Goal: Task Accomplishment & Management: Complete application form

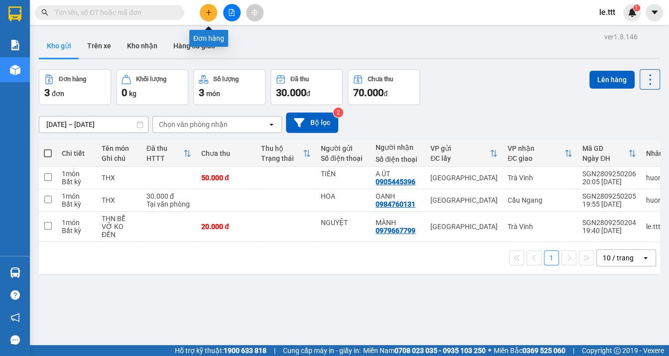
click at [210, 11] on icon "plus" at bounding box center [208, 12] width 7 height 7
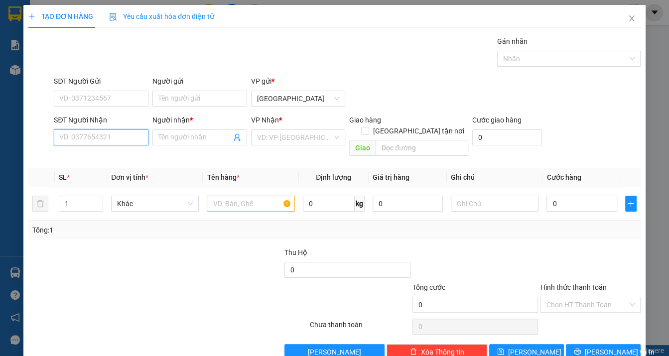
click at [99, 136] on input "SĐT Người Nhận" at bounding box center [101, 138] width 95 height 16
click at [72, 137] on input "0937131774" at bounding box center [101, 138] width 95 height 16
type input "0977131774"
click at [115, 155] on div "0977131774 - Quyên" at bounding box center [99, 158] width 81 height 11
type input "Quyên"
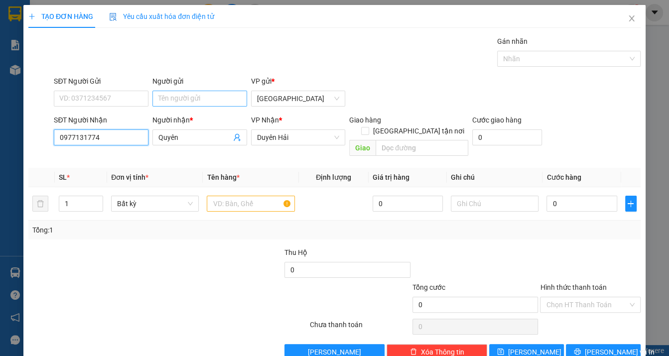
type input "0977131774"
click at [179, 99] on input "Người gửi" at bounding box center [199, 99] width 95 height 16
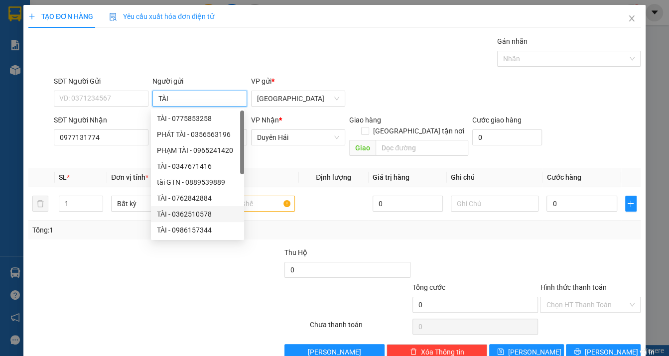
type input "TÀI"
click at [334, 52] on div "Gói vận chuyển * Tiêu chuẩn Gán nhãn Nhãn" at bounding box center [347, 53] width 591 height 35
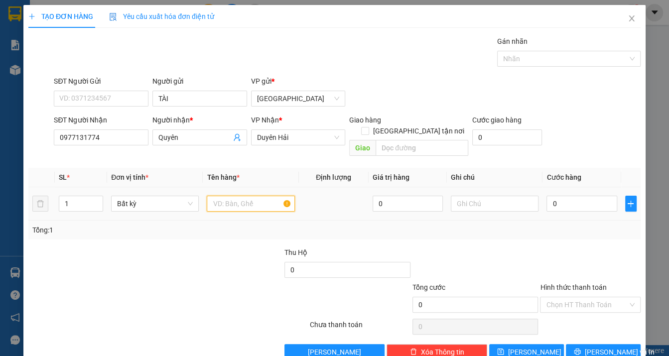
click at [229, 196] on input "text" at bounding box center [251, 204] width 88 height 16
type input "KTH TRÁI CÂY"
click at [565, 197] on input "0" at bounding box center [582, 204] width 70 height 16
type input "4"
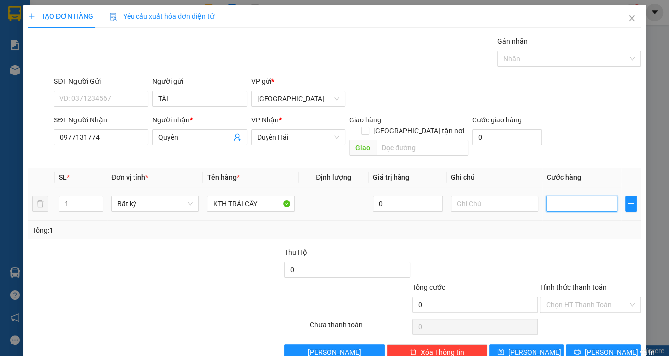
type input "4"
type input "40"
type input "40.000"
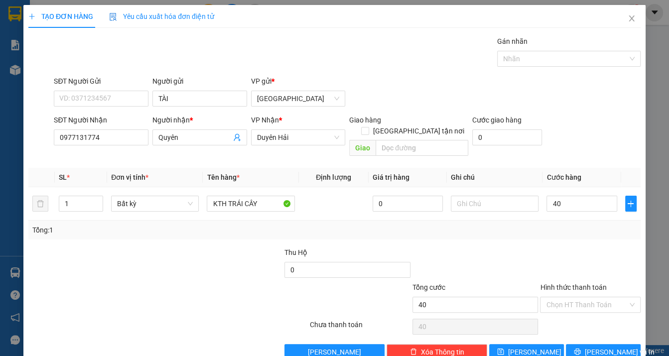
type input "40.000"
click at [565, 225] on div "Tổng: 1" at bounding box center [334, 230] width 604 height 11
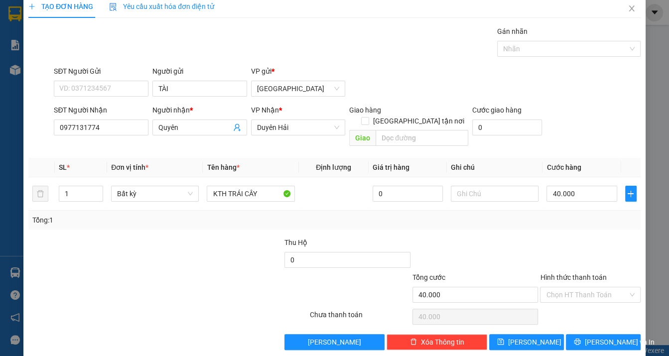
scroll to position [12, 0]
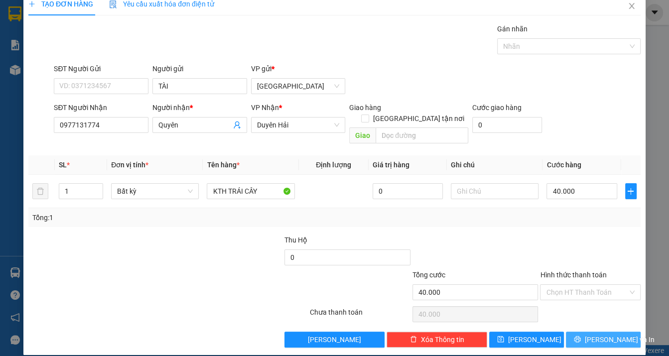
click at [606, 334] on span "[PERSON_NAME] và In" at bounding box center [620, 339] width 70 height 11
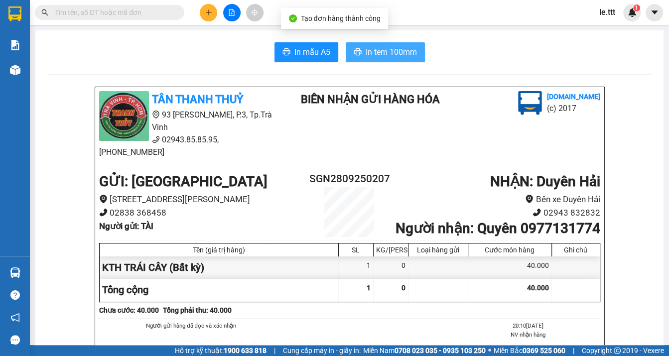
click at [381, 53] on span "In tem 100mm" at bounding box center [391, 52] width 51 height 12
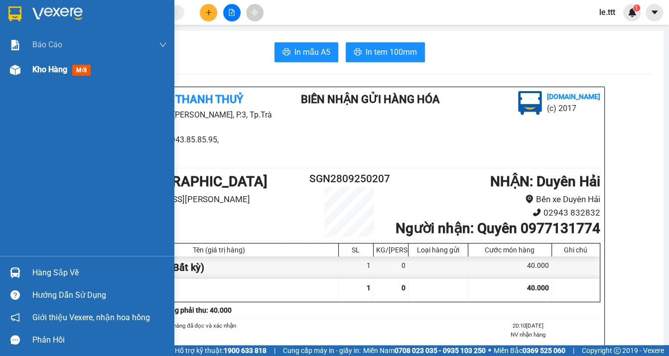
click at [46, 70] on span "Kho hàng" at bounding box center [49, 69] width 35 height 9
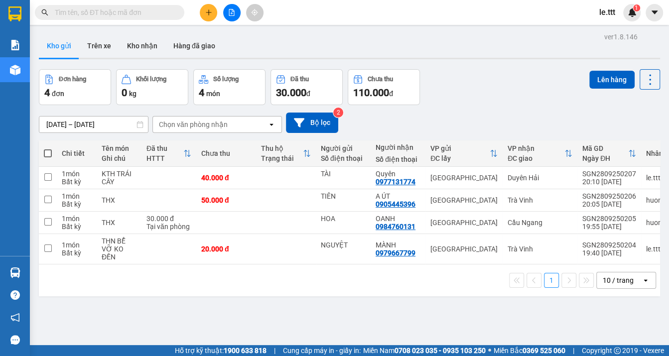
click at [97, 15] on input "text" at bounding box center [114, 12] width 118 height 11
click at [208, 15] on icon "plus" at bounding box center [208, 12] width 7 height 7
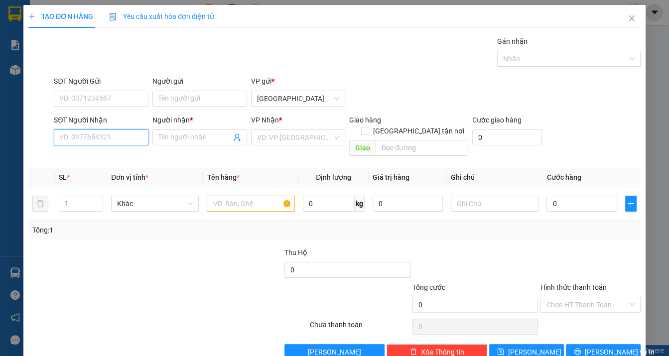
click at [100, 144] on input "SĐT Người Nhận" at bounding box center [101, 138] width 95 height 16
click at [115, 159] on div "0979066676 - MINH ĐEN" at bounding box center [99, 158] width 81 height 11
type input "0979066676"
type input "MINH ĐEN"
type input "0979066676"
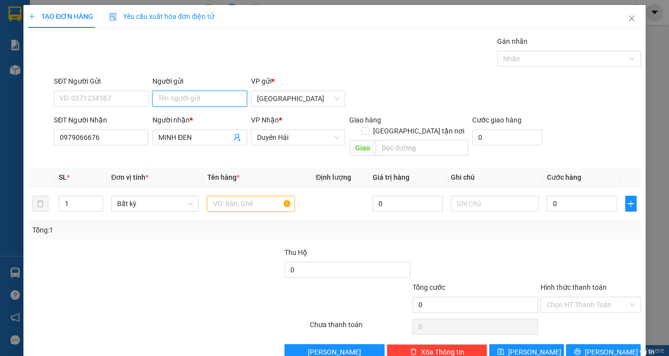
click at [219, 97] on input "Người gửi" at bounding box center [199, 99] width 95 height 16
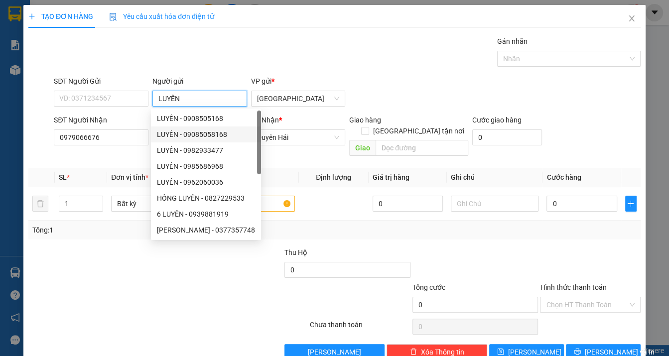
type input "LUYẾN"
click at [275, 174] on th "Tên hàng *" at bounding box center [251, 177] width 96 height 19
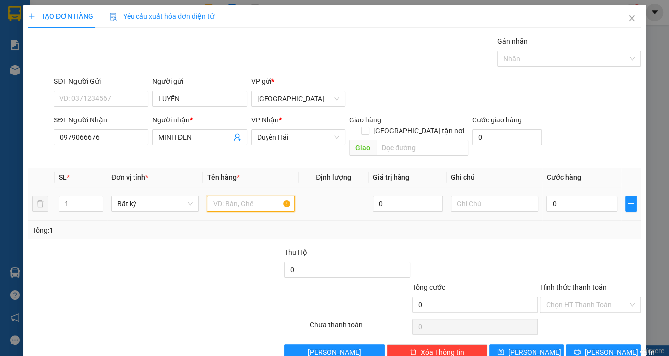
click at [275, 197] on input "text" at bounding box center [251, 204] width 88 height 16
click at [209, 132] on span "MINH ĐEN" at bounding box center [199, 138] width 95 height 16
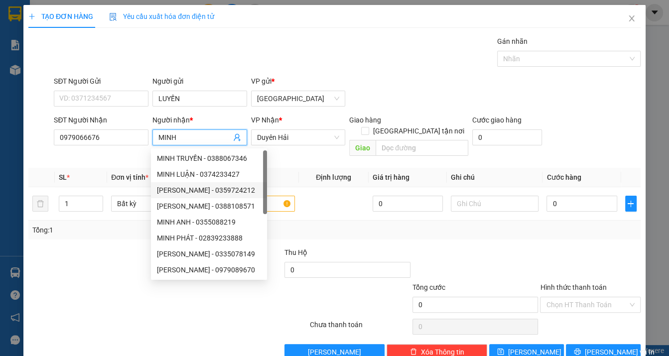
click at [266, 191] on div at bounding box center [265, 182] width 4 height 64
type input "MINH"
click at [296, 225] on div "Tổng: 1" at bounding box center [334, 230] width 604 height 11
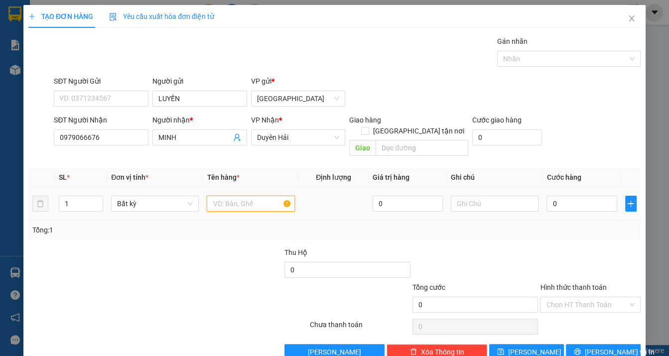
click at [274, 196] on input "text" at bounding box center [251, 204] width 88 height 16
type input "HỘP BỂ VỠ KO ĐỀN"
click at [568, 196] on input "0" at bounding box center [582, 204] width 70 height 16
type input "3"
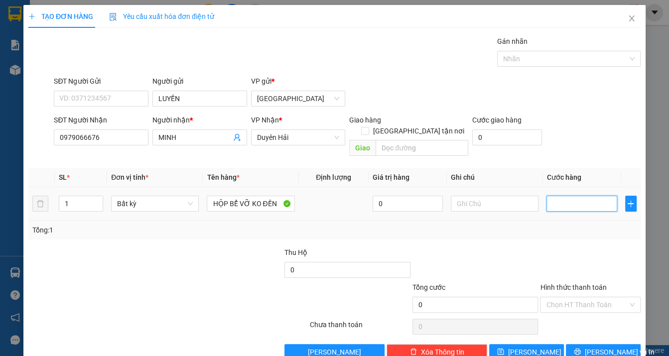
type input "3"
type input "30"
type input "30.000"
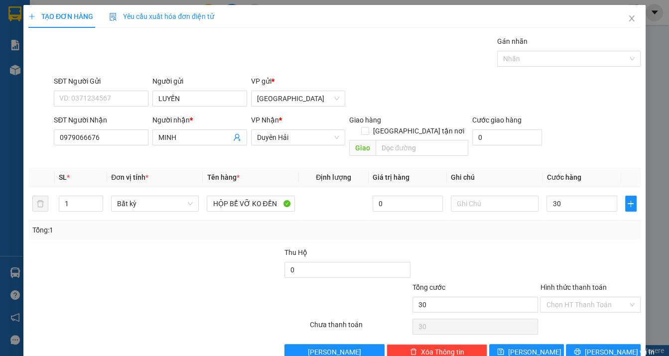
type input "30.000"
click at [571, 225] on div "Tổng: 1" at bounding box center [334, 230] width 604 height 11
click at [589, 347] on span "[PERSON_NAME] và In" at bounding box center [620, 352] width 70 height 11
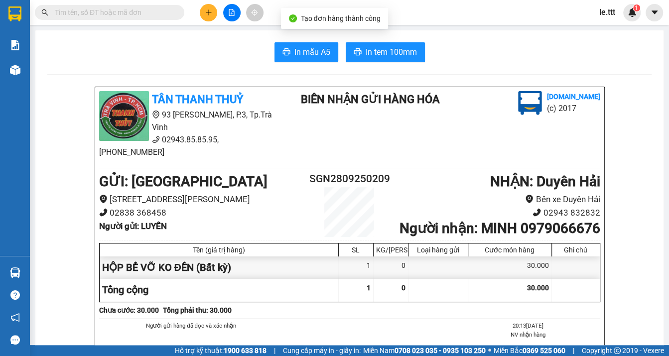
click at [395, 53] on span "In tem 100mm" at bounding box center [391, 52] width 51 height 12
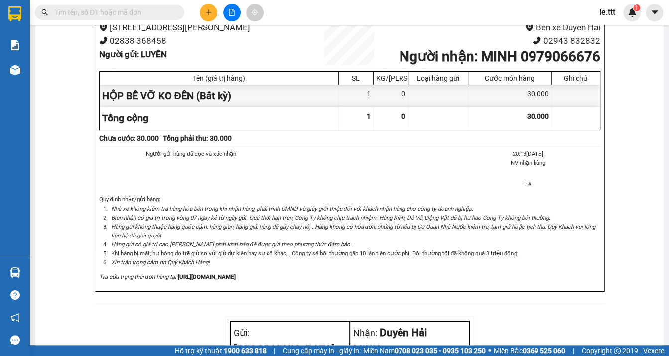
scroll to position [272, 0]
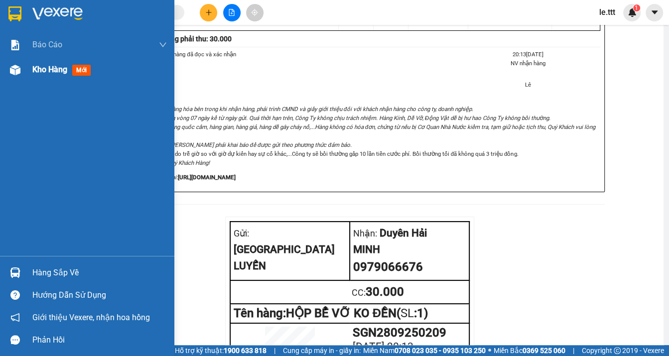
click at [50, 74] on span "Kho hàng" at bounding box center [49, 69] width 35 height 9
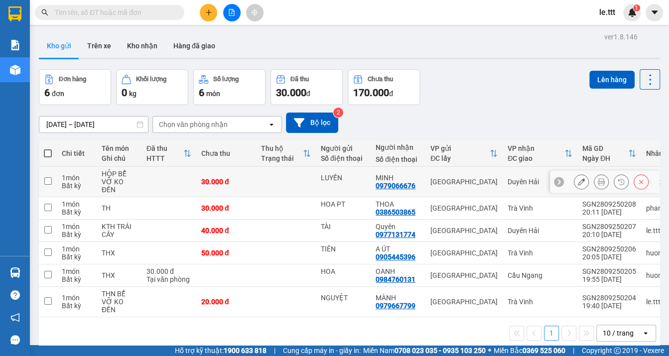
scroll to position [45, 0]
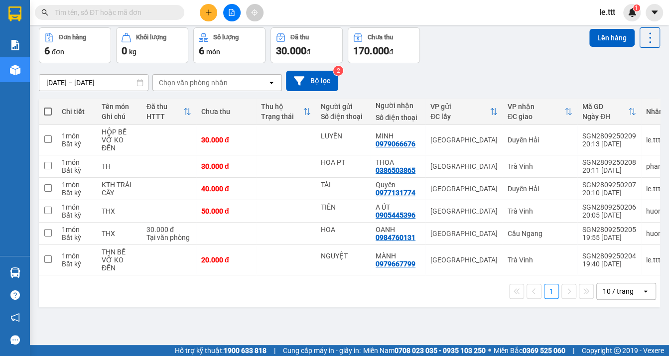
scroll to position [45, 0]
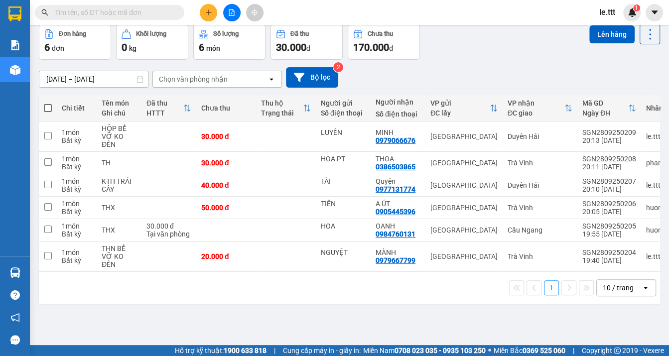
click at [134, 10] on input "text" at bounding box center [114, 12] width 118 height 11
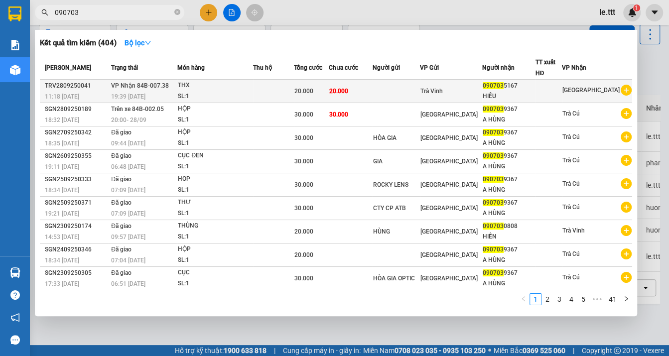
type input "090703"
click at [269, 86] on td at bounding box center [273, 91] width 40 height 23
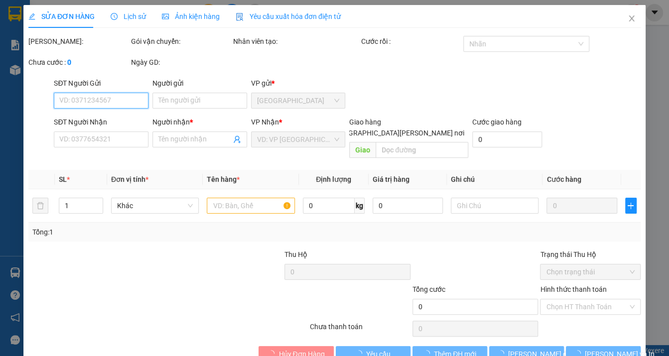
type input "0907035167"
type input "HIẾU"
type input "20.000"
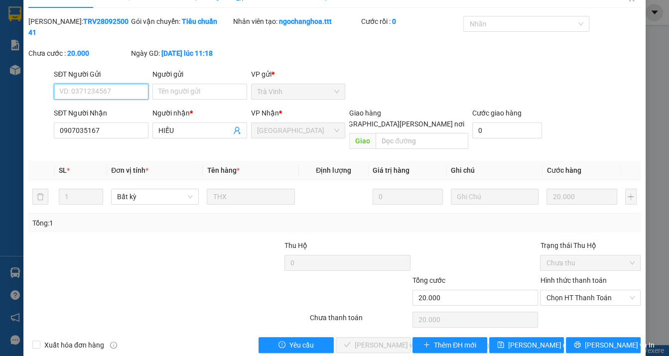
scroll to position [25, 0]
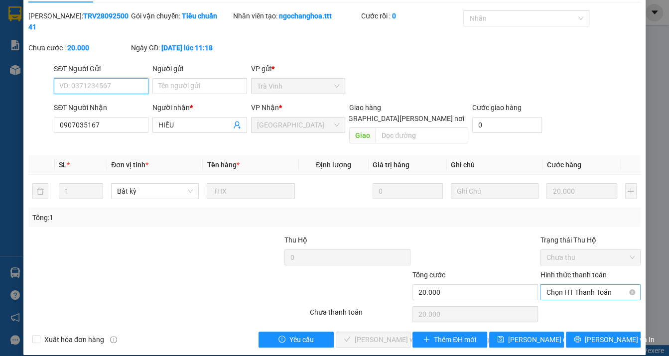
click at [582, 286] on span "Chọn HT Thanh Toán" at bounding box center [590, 292] width 88 height 15
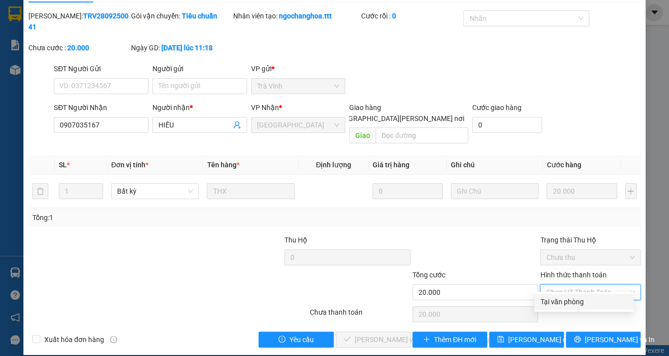
click at [571, 306] on div "Tại văn phòng" at bounding box center [584, 302] width 87 height 11
type input "0"
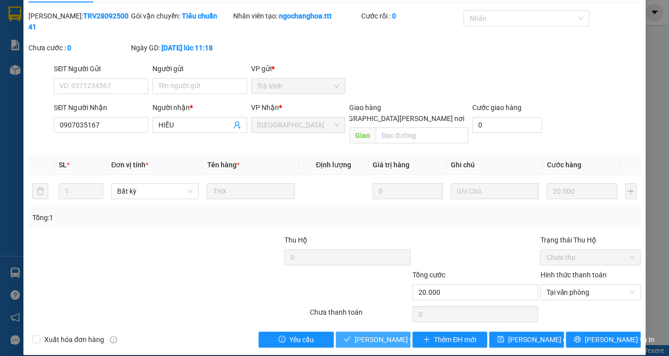
click at [362, 334] on span "Lưu và Giao hàng" at bounding box center [422, 339] width 135 height 11
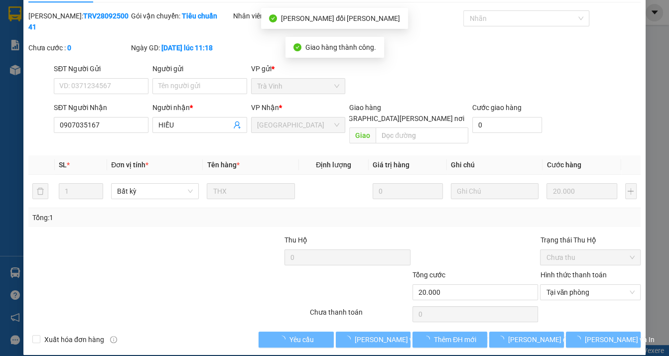
scroll to position [0, 0]
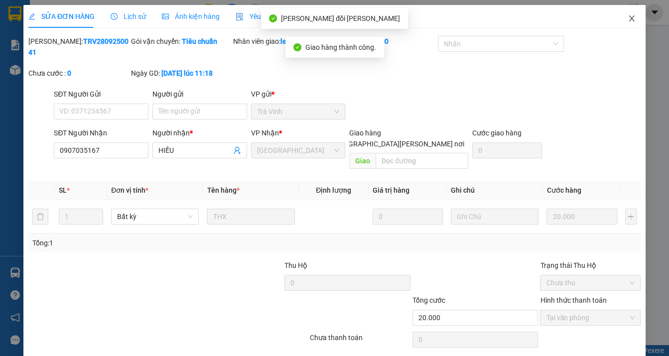
click at [628, 18] on icon "close" at bounding box center [632, 18] width 8 height 8
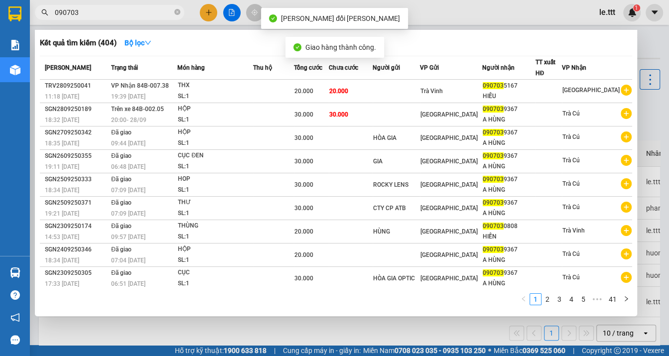
click at [104, 16] on input "090703" at bounding box center [114, 12] width 118 height 11
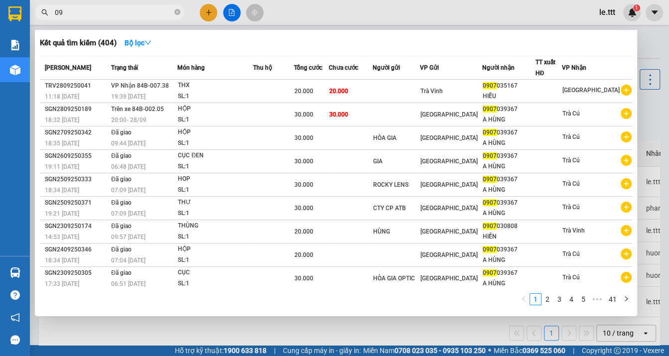
type input "0"
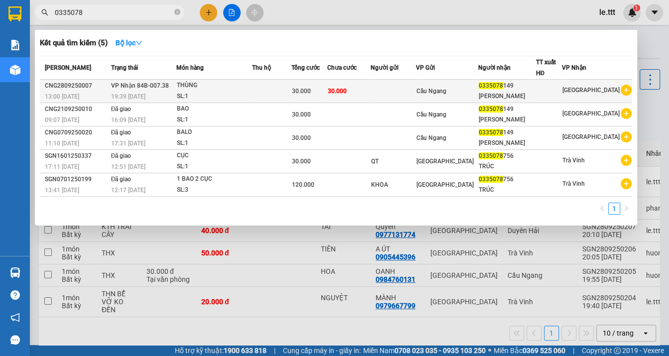
type input "0335078"
click at [251, 93] on div "SL: 1" at bounding box center [213, 96] width 75 height 11
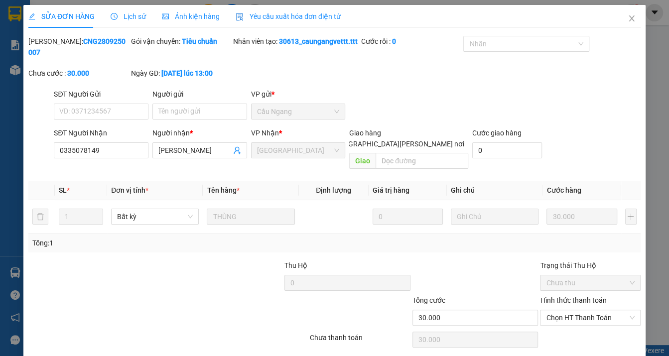
type input "0335078149"
type input "MINH DÔ"
type input "30.000"
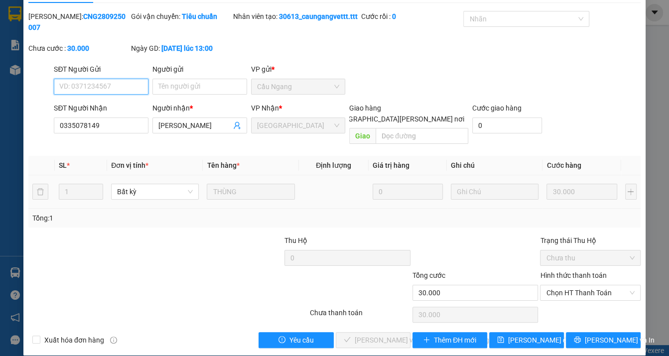
scroll to position [36, 0]
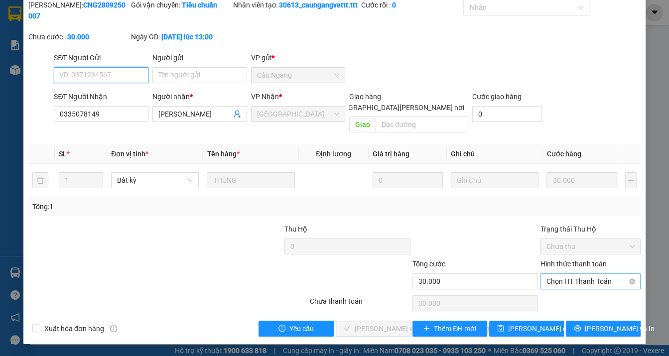
click at [583, 280] on span "Chọn HT Thanh Toán" at bounding box center [590, 281] width 88 height 15
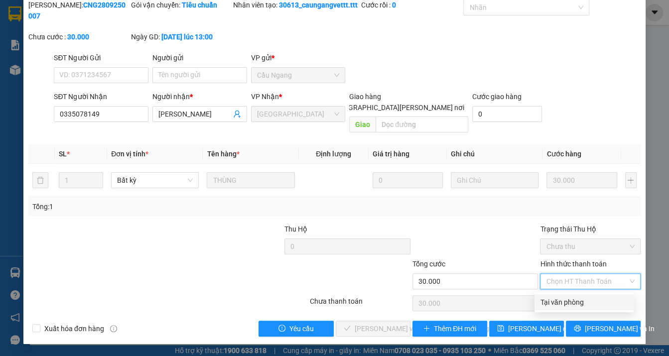
drag, startPoint x: 579, startPoint y: 302, endPoint x: 531, endPoint y: 298, distance: 48.1
click at [578, 302] on div "Tại văn phòng" at bounding box center [584, 302] width 87 height 11
type input "0"
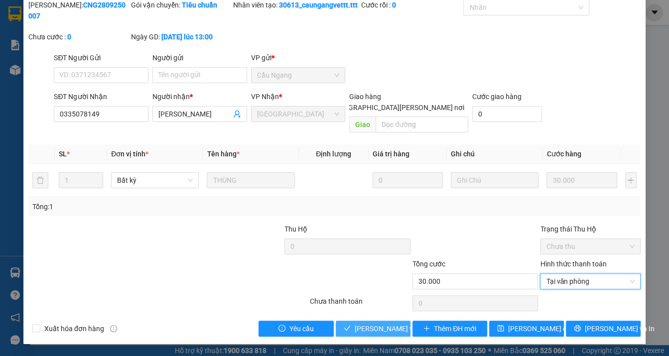
click at [383, 329] on span "Lưu và Giao hàng" at bounding box center [422, 328] width 135 height 11
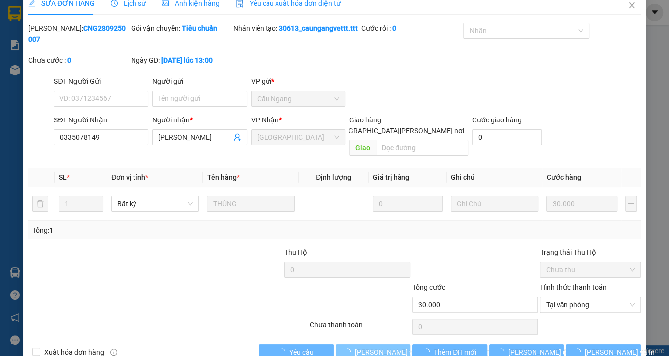
scroll to position [0, 0]
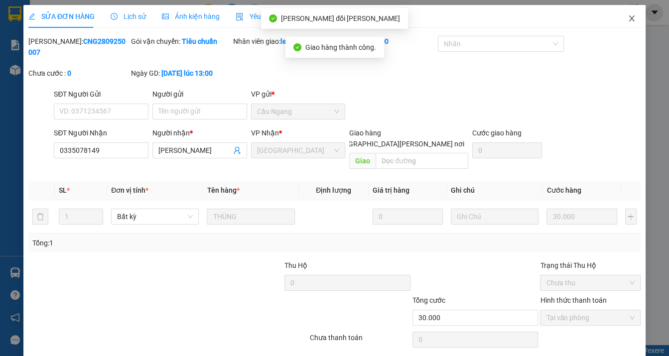
click at [629, 20] on icon "close" at bounding box center [631, 18] width 5 height 6
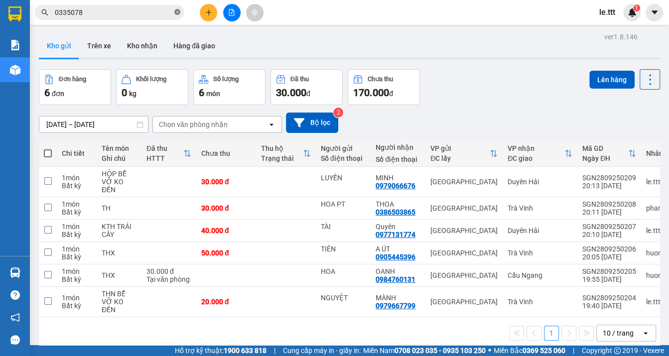
click at [178, 14] on icon "close-circle" at bounding box center [177, 12] width 6 height 6
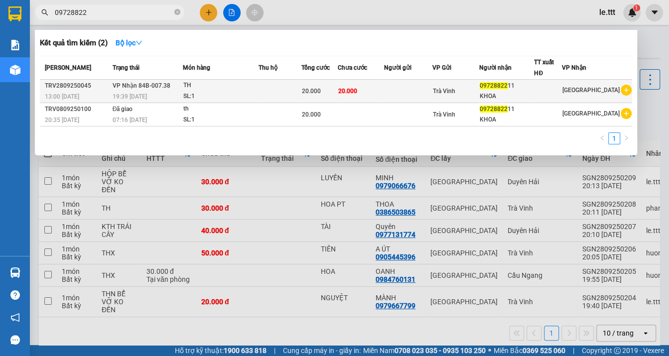
type input "09728822"
click at [328, 89] on div "20.000" at bounding box center [319, 91] width 35 height 11
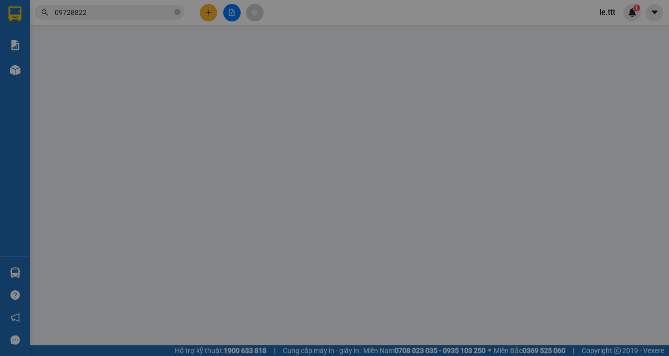
type input "0972882211"
type input "KHOA"
type input "20.000"
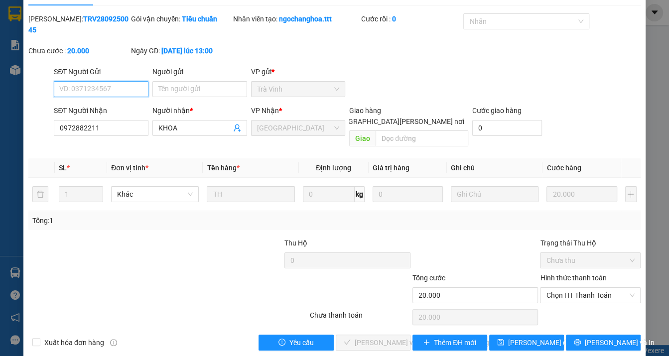
scroll to position [25, 0]
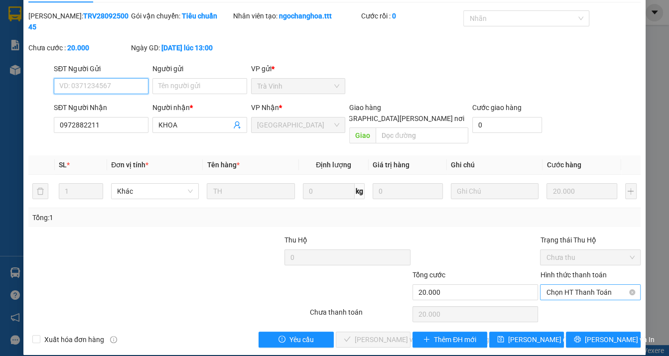
click at [592, 285] on span "Chọn HT Thanh Toán" at bounding box center [590, 292] width 88 height 15
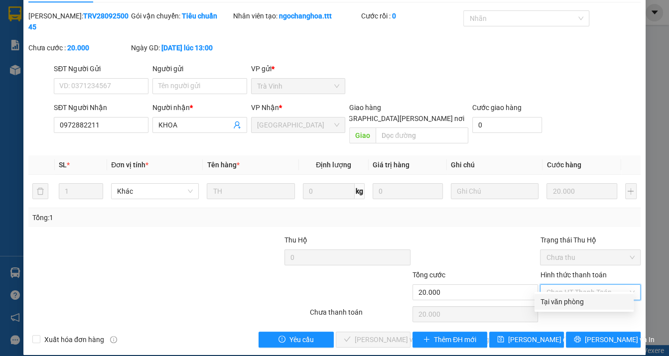
click at [589, 299] on div "Tại văn phòng" at bounding box center [584, 302] width 87 height 11
type input "0"
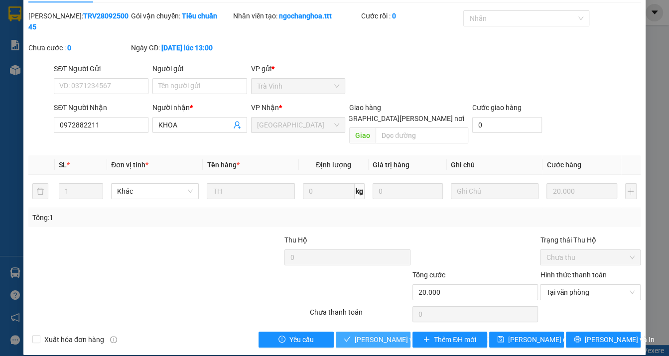
click at [372, 334] on span "Lưu và Giao hàng" at bounding box center [422, 339] width 135 height 11
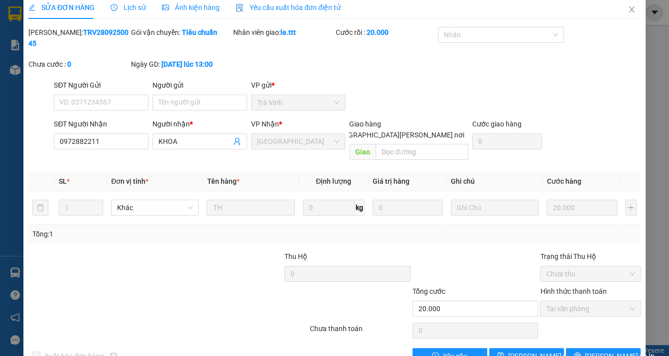
scroll to position [0, 0]
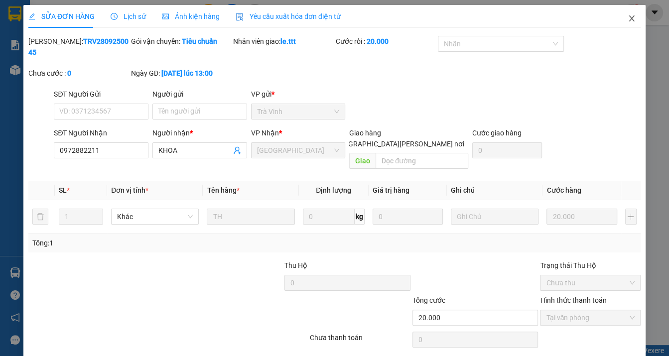
click at [628, 20] on icon "close" at bounding box center [632, 18] width 8 height 8
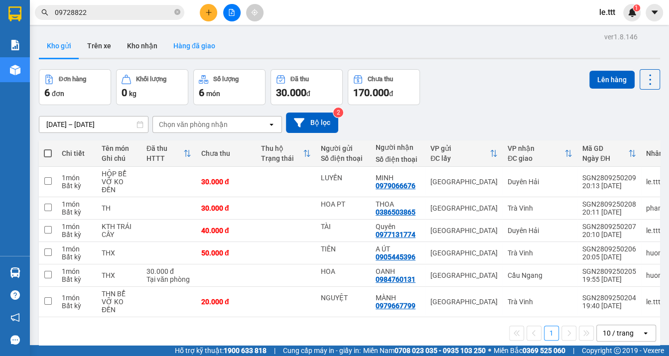
click at [206, 48] on button "Hàng đã giao" at bounding box center [194, 46] width 58 height 24
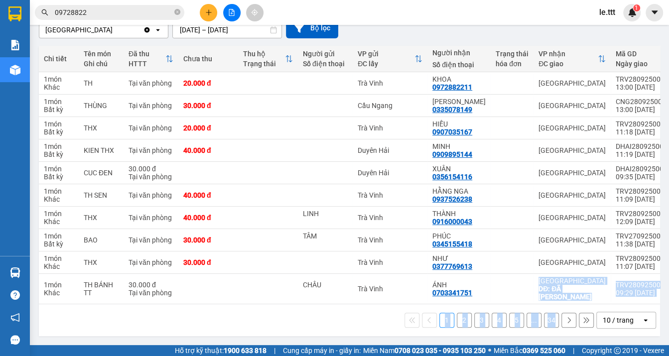
drag, startPoint x: 487, startPoint y: 300, endPoint x: 584, endPoint y: 307, distance: 96.4
click at [584, 307] on div "Chi tiết Tên món Ghi chú Đã thu HTTT Chưa thu Thu hộ Trạng thái Người gửi Số đi…" at bounding box center [349, 191] width 621 height 291
click at [497, 299] on td at bounding box center [512, 289] width 43 height 30
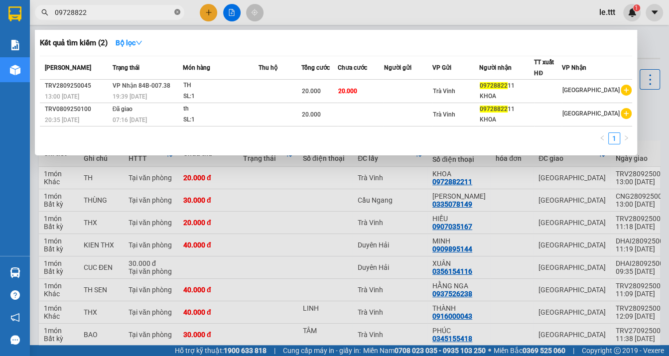
click at [176, 15] on span at bounding box center [177, 12] width 6 height 9
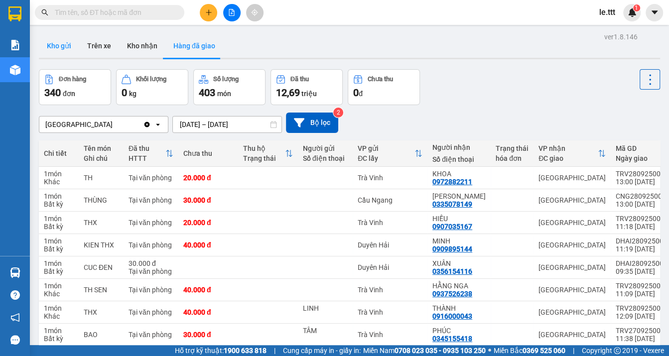
click at [70, 54] on button "Kho gửi" at bounding box center [59, 46] width 40 height 24
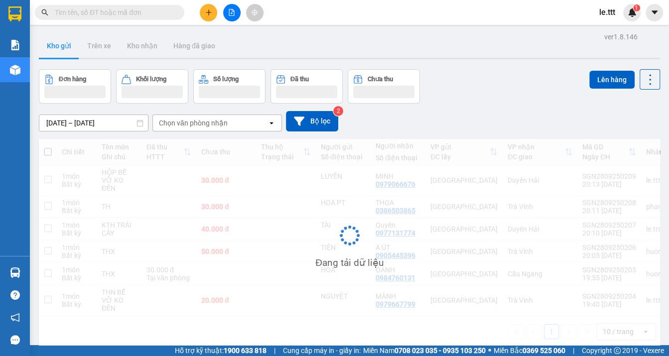
click at [67, 49] on button "Kho gửi" at bounding box center [59, 46] width 40 height 24
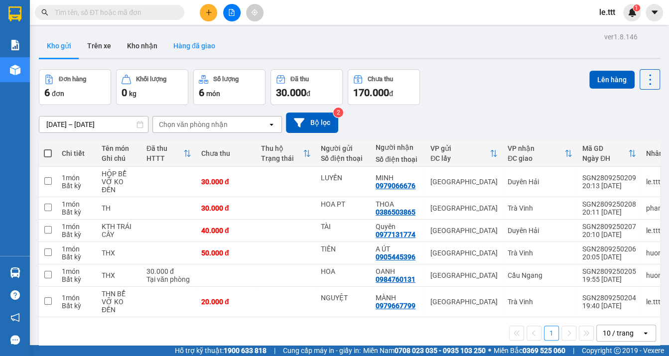
click at [205, 51] on button "Hàng đã giao" at bounding box center [194, 46] width 58 height 24
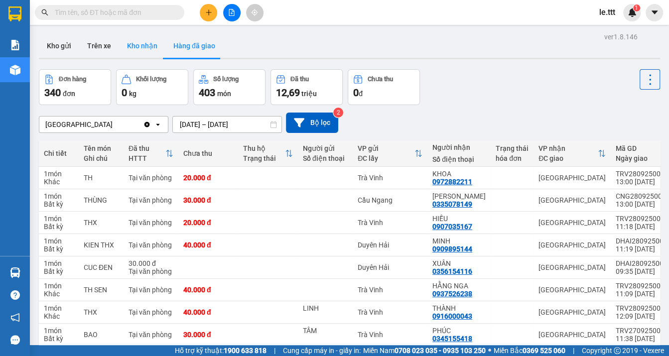
click at [145, 46] on button "Kho nhận" at bounding box center [142, 46] width 46 height 24
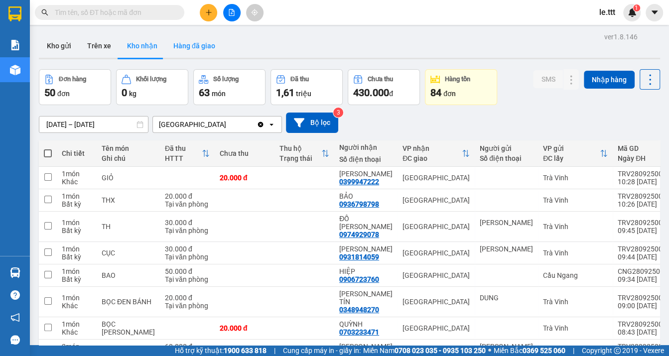
click at [207, 46] on button "Hàng đã giao" at bounding box center [194, 46] width 58 height 24
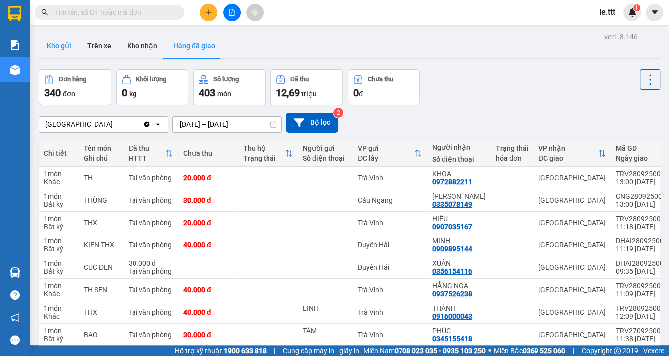
click at [65, 46] on button "Kho gửi" at bounding box center [59, 46] width 40 height 24
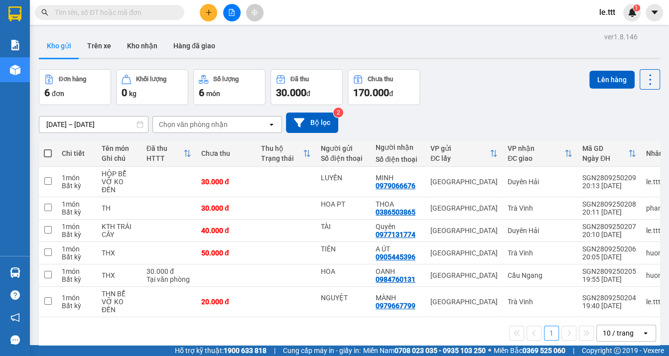
click at [125, 13] on input "text" at bounding box center [114, 12] width 118 height 11
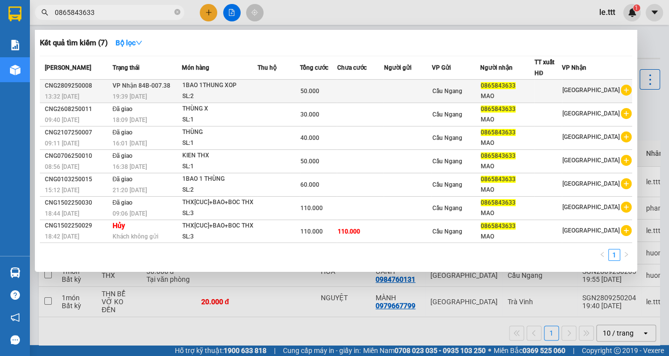
type input "0865843633"
click at [476, 91] on div "Cầu Ngang" at bounding box center [455, 91] width 47 height 11
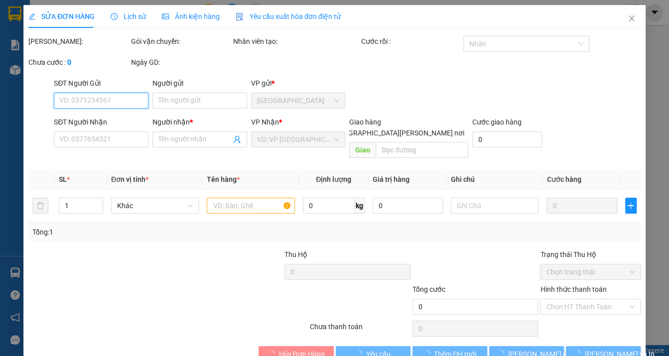
type input "0865843633"
type input "MAO"
type input "50.000"
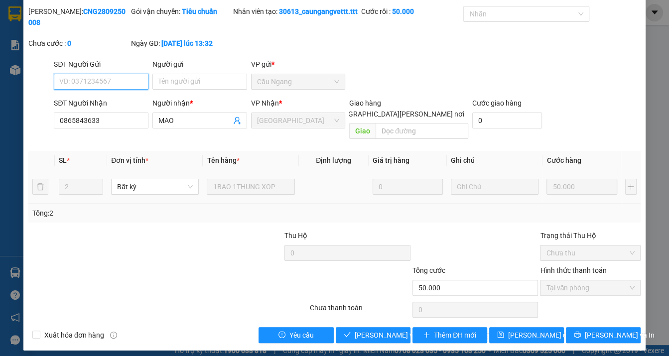
scroll to position [36, 0]
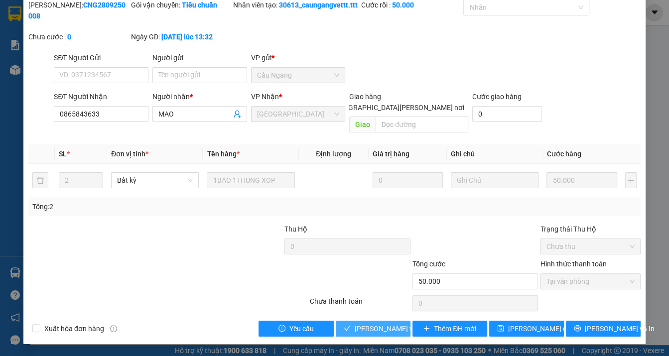
click at [362, 330] on span "Lưu và Giao hàng" at bounding box center [422, 328] width 135 height 11
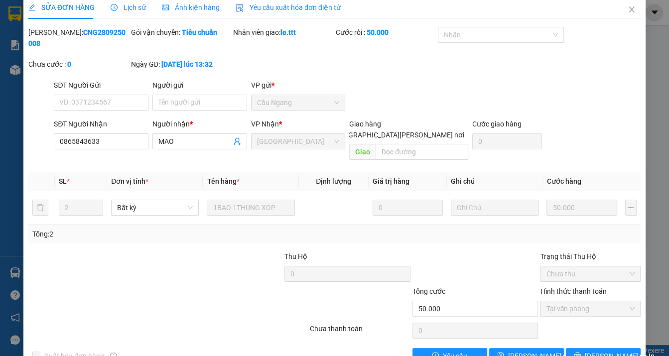
scroll to position [0, 0]
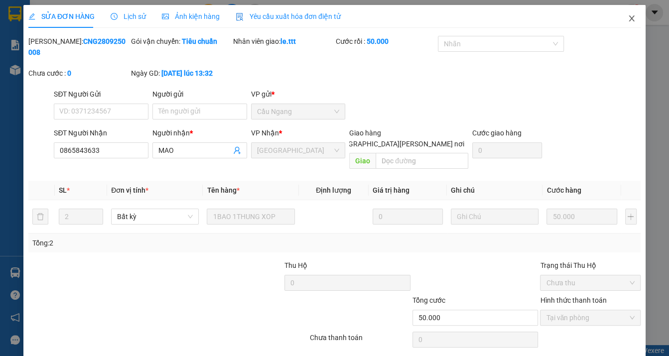
click at [628, 21] on span "Close" at bounding box center [632, 19] width 28 height 28
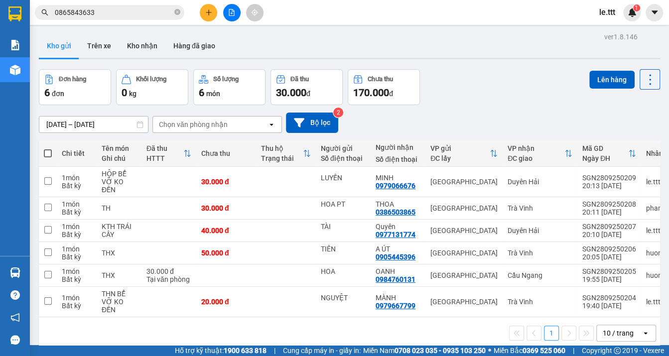
click at [178, 13] on icon "close-circle" at bounding box center [177, 12] width 6 height 6
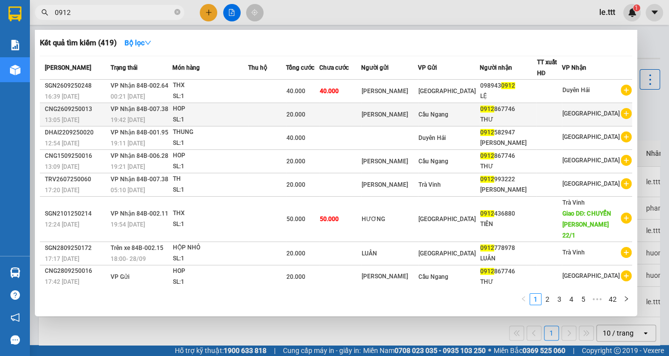
type input "0912"
click at [244, 115] on div "SL: 1" at bounding box center [210, 120] width 75 height 11
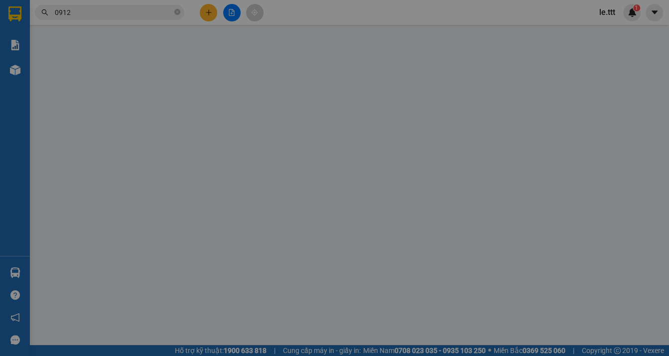
type input "ĐAN THANH"
type input "0912867746"
type input "THƯ"
type input "20.000"
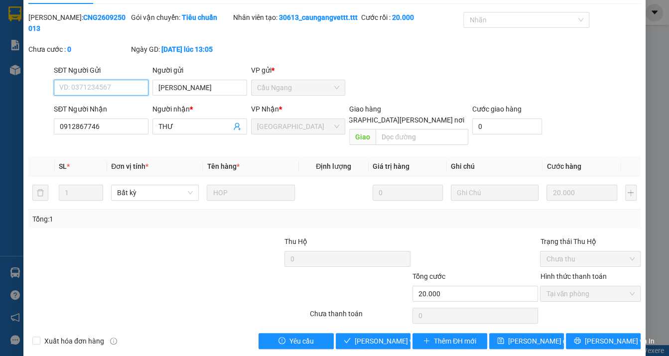
scroll to position [36, 0]
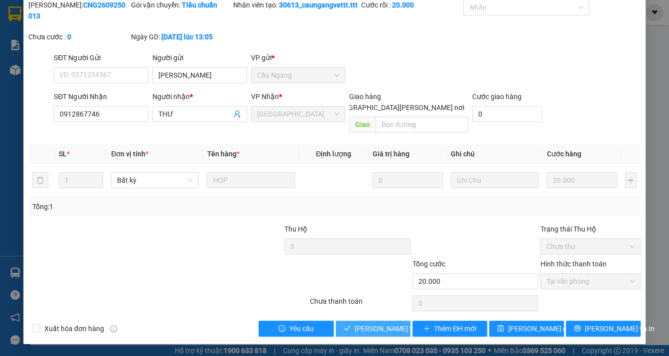
click at [387, 329] on span "Lưu và Giao hàng" at bounding box center [422, 328] width 135 height 11
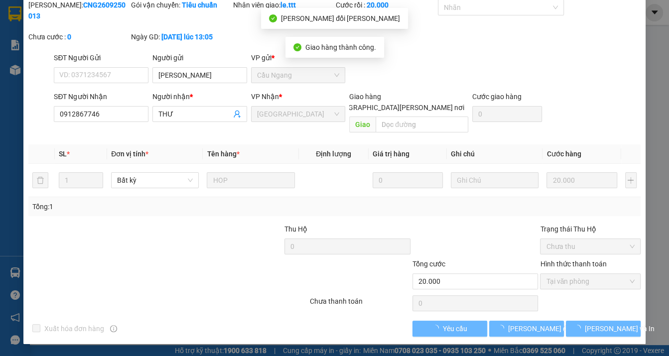
scroll to position [0, 0]
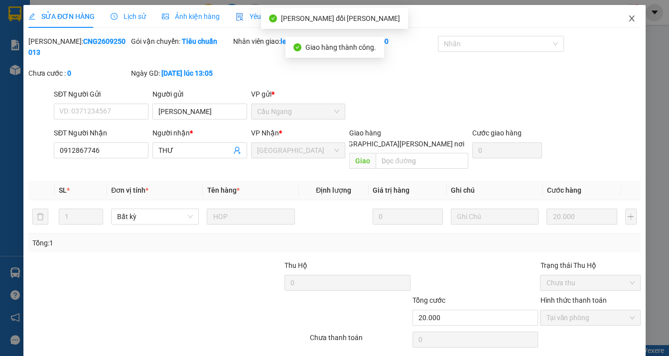
click at [628, 22] on icon "close" at bounding box center [632, 18] width 8 height 8
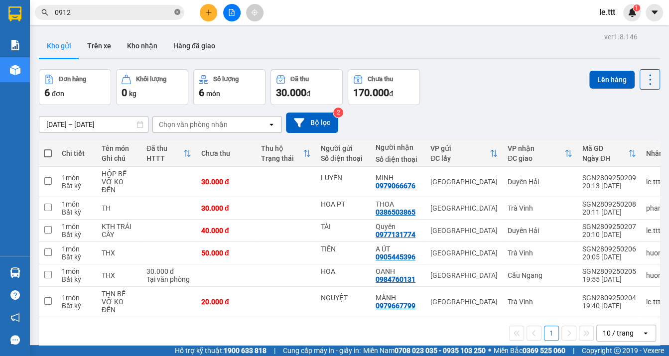
click at [176, 11] on icon "close-circle" at bounding box center [177, 12] width 6 height 6
